Goal: Information Seeking & Learning: Learn about a topic

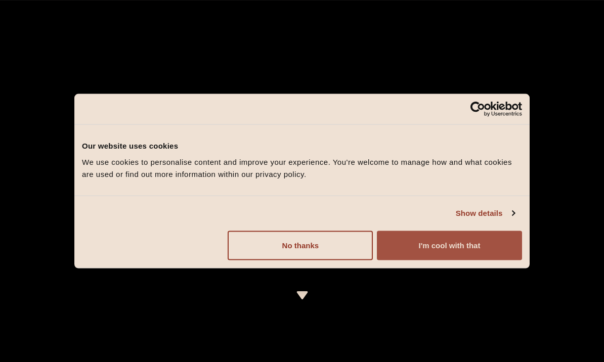
click at [449, 259] on button "I'm cool with that" at bounding box center [449, 245] width 145 height 29
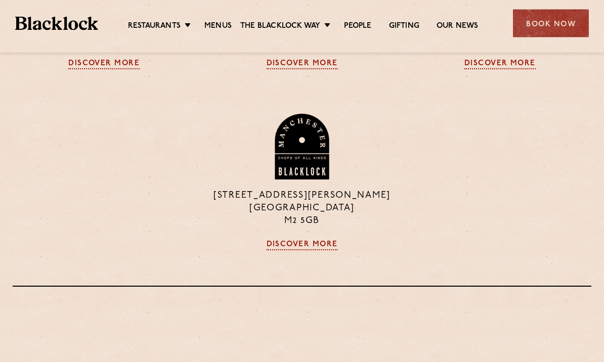
scroll to position [977, 0]
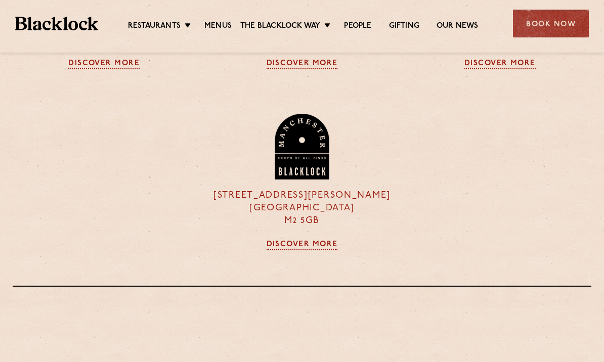
click at [293, 179] on img at bounding box center [301, 147] width 57 height 66
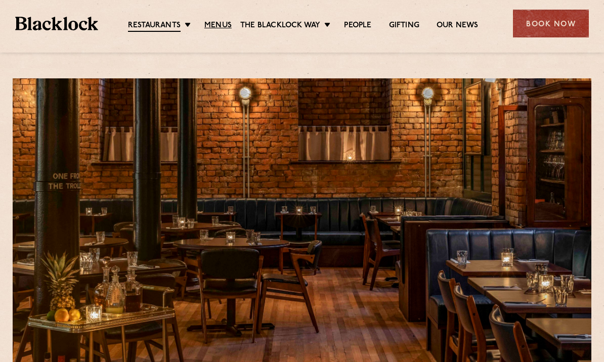
click at [218, 22] on link "Menus" at bounding box center [217, 26] width 27 height 10
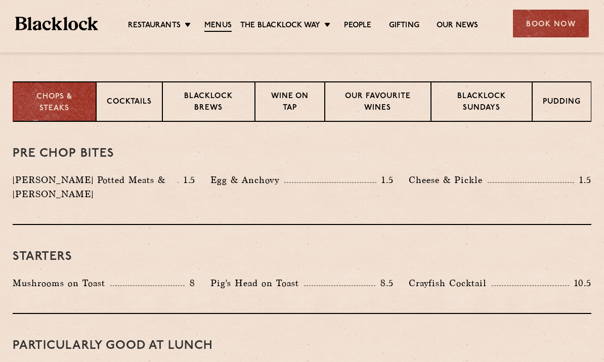
scroll to position [386, 0]
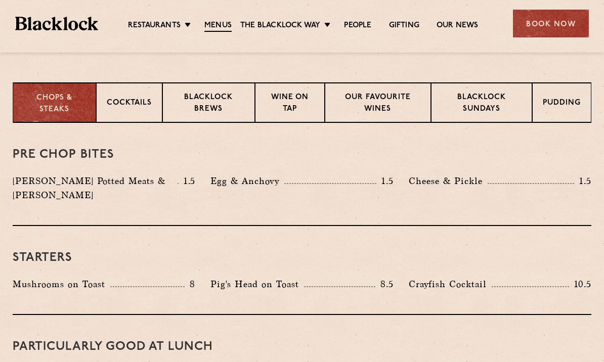
click at [284, 107] on p "Wine on Tap" at bounding box center [289, 104] width 49 height 24
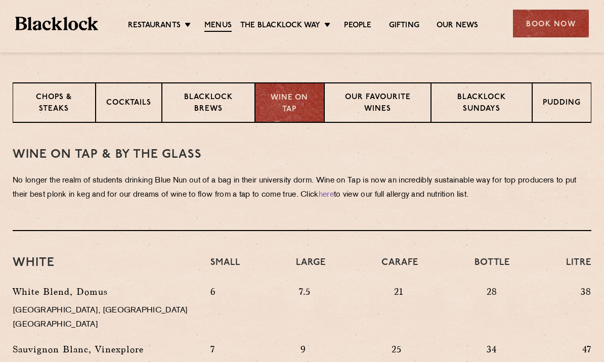
click at [353, 105] on p "Our favourite wines" at bounding box center [377, 104] width 85 height 24
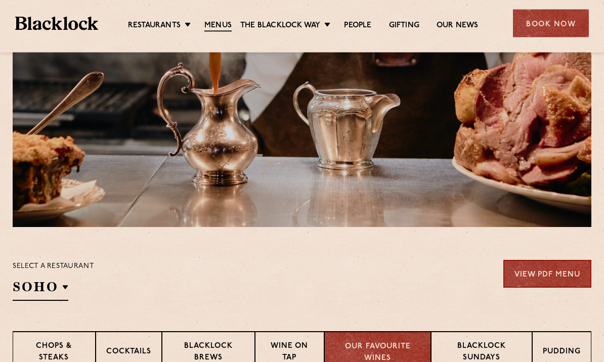
scroll to position [170, 0]
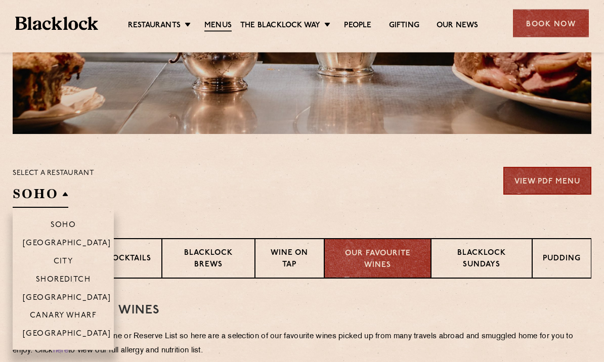
click at [59, 335] on p "[GEOGRAPHIC_DATA]" at bounding box center [67, 334] width 88 height 9
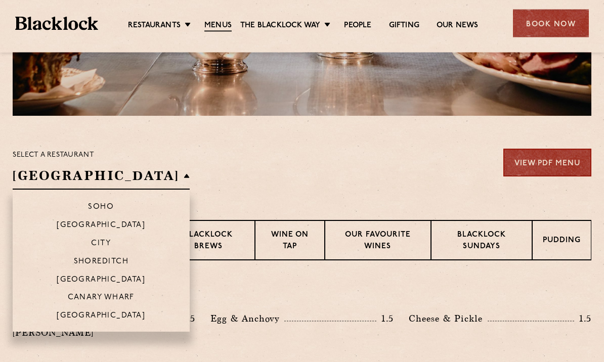
scroll to position [291, 0]
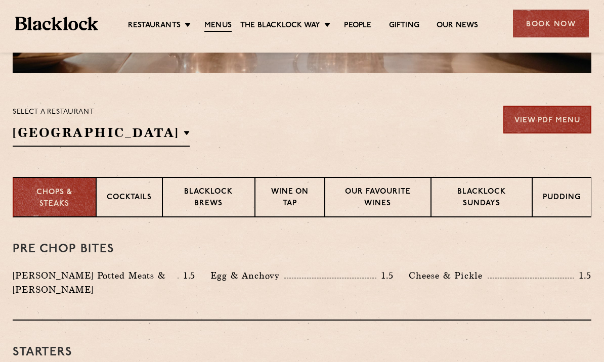
click at [283, 197] on p "Wine on Tap" at bounding box center [289, 199] width 49 height 24
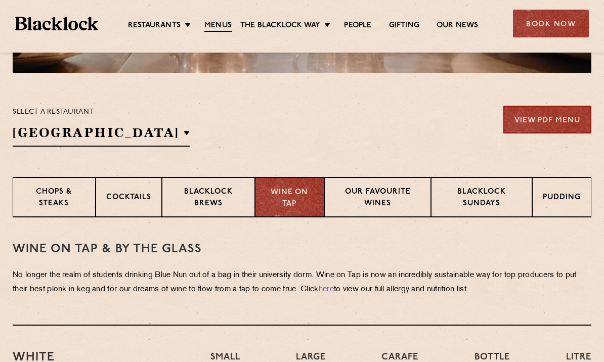
click at [359, 205] on p "Our favourite wines" at bounding box center [377, 199] width 85 height 24
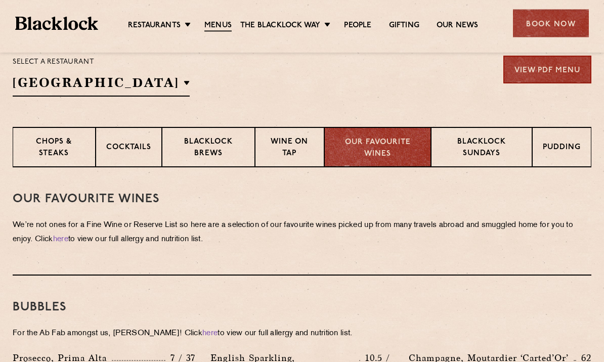
scroll to position [343, 0]
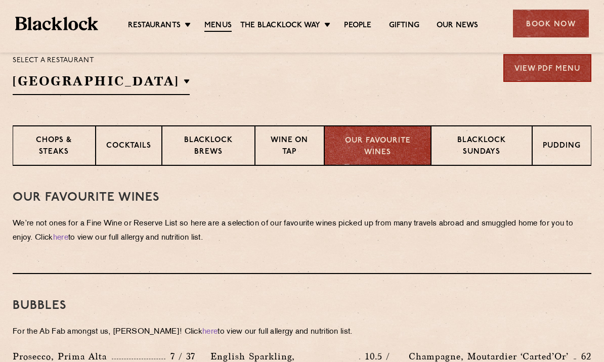
click at [295, 146] on p "Wine on Tap" at bounding box center [289, 147] width 49 height 24
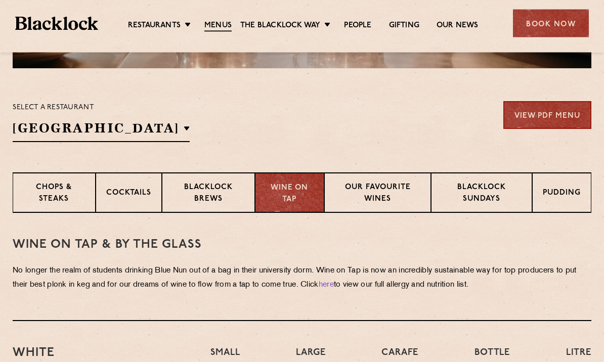
scroll to position [305, 0]
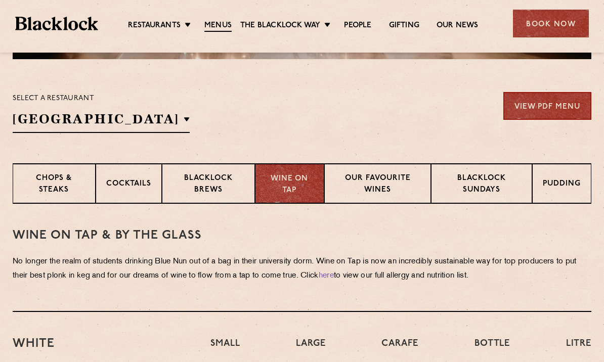
click at [395, 182] on p "Our favourite wines" at bounding box center [377, 185] width 85 height 24
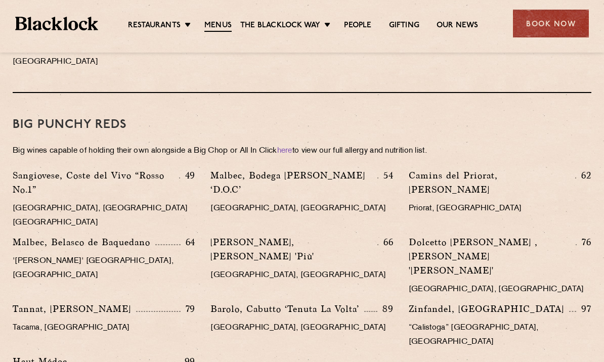
scroll to position [1499, 0]
click at [407, 25] on link "Gifting" at bounding box center [404, 26] width 30 height 10
